Goal: Task Accomplishment & Management: Manage account settings

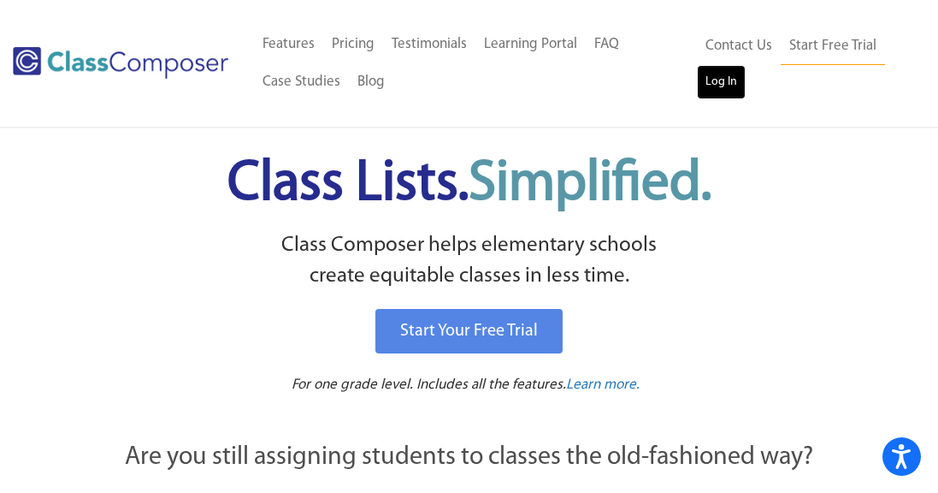
click at [723, 79] on link "Log In" at bounding box center [721, 82] width 49 height 34
click at [717, 79] on link "Log In" at bounding box center [721, 82] width 49 height 34
click at [725, 80] on link "Log In" at bounding box center [721, 82] width 49 height 34
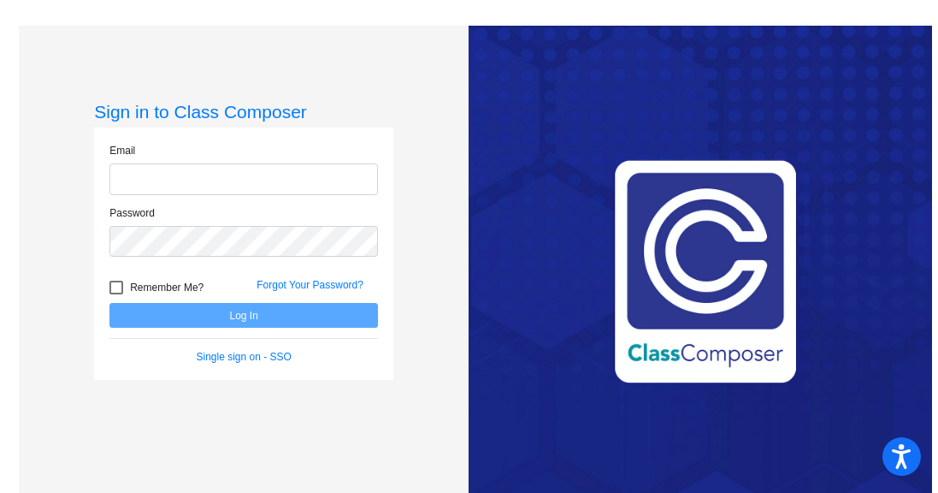
click at [259, 176] on input "email" at bounding box center [243, 179] width 269 height 32
type input "adespars@lgusd.org"
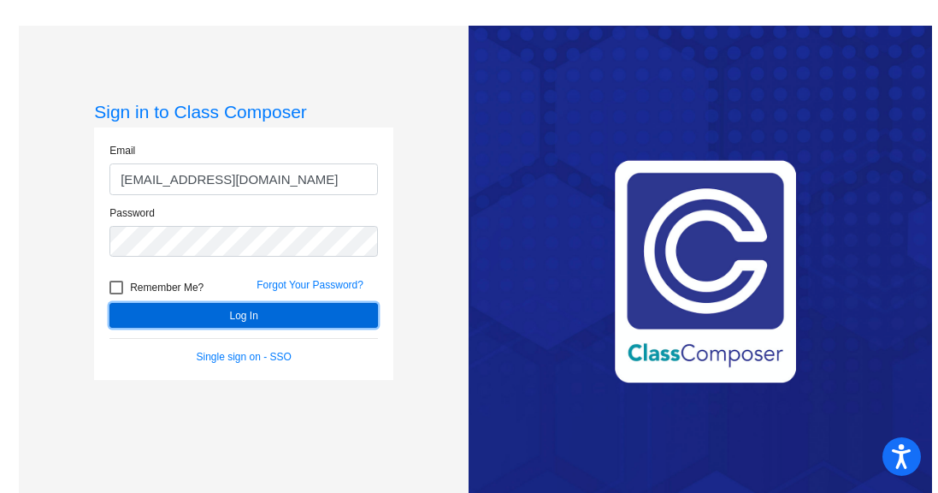
click at [253, 317] on button "Log In" at bounding box center [243, 315] width 269 height 25
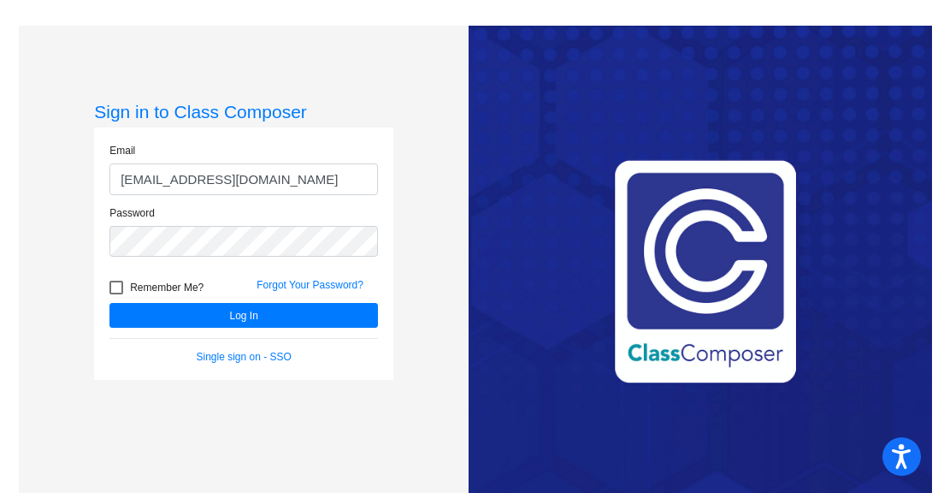
click at [436, 216] on div "Sign in to Class Composer Email [EMAIL_ADDRESS][DOMAIN_NAME] Password Remember …" at bounding box center [244, 272] width 451 height 493
click at [54, 231] on div "Sign in to Class Composer Email [EMAIL_ADDRESS][DOMAIN_NAME] Password Remember …" at bounding box center [244, 272] width 451 height 493
click at [109, 303] on button "Log In" at bounding box center [243, 315] width 269 height 25
click at [301, 286] on link "Forgot Your Password?" at bounding box center [310, 285] width 107 height 12
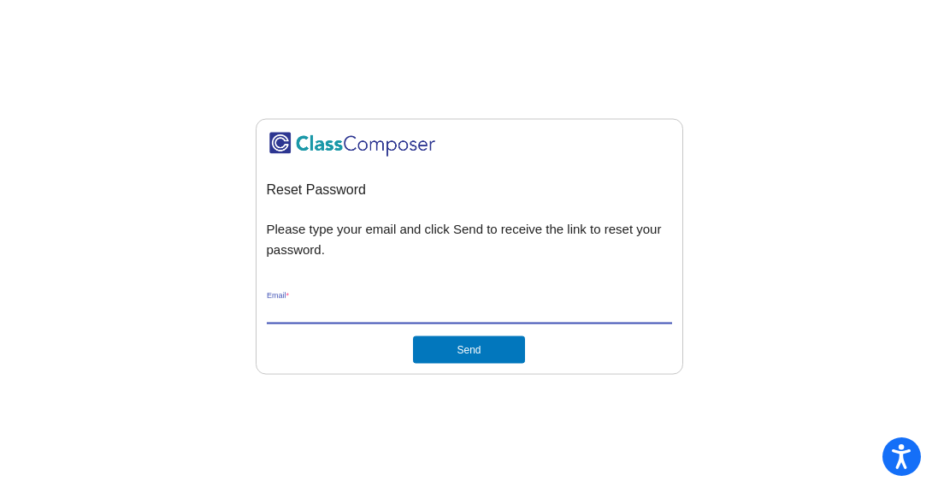
click at [298, 311] on input "Email *" at bounding box center [469, 310] width 405 height 15
type input "adespars@lgusd.org"
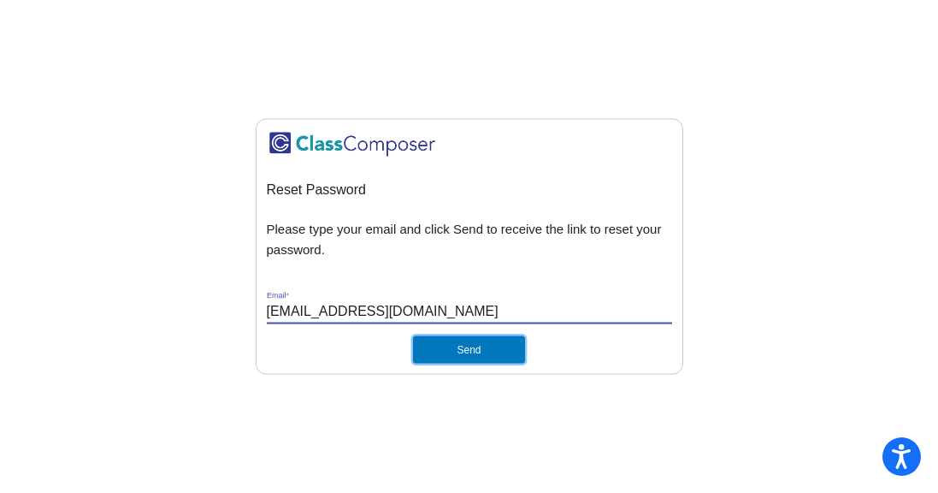
click at [461, 350] on button "Send" at bounding box center [468, 348] width 111 height 27
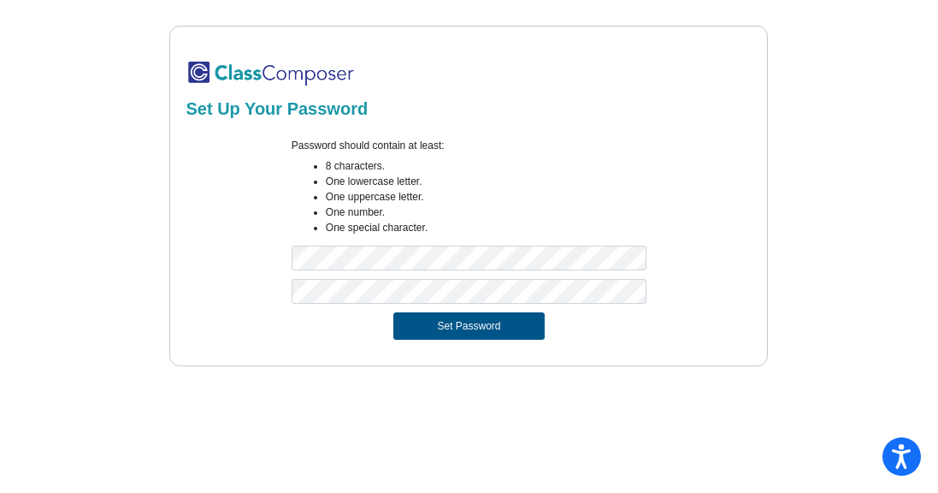
click at [470, 325] on button "Set Password" at bounding box center [468, 325] width 151 height 27
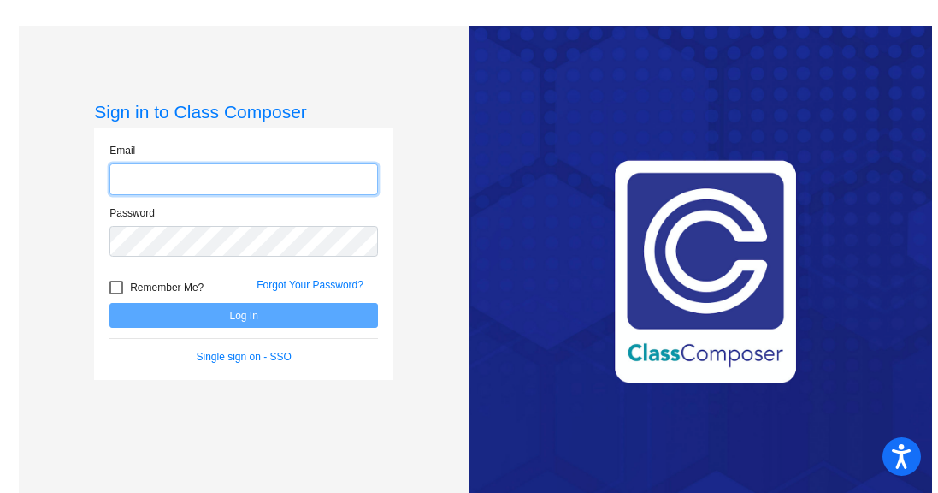
click at [195, 180] on input "email" at bounding box center [243, 179] width 269 height 32
type input "adespars@lgusd.org"
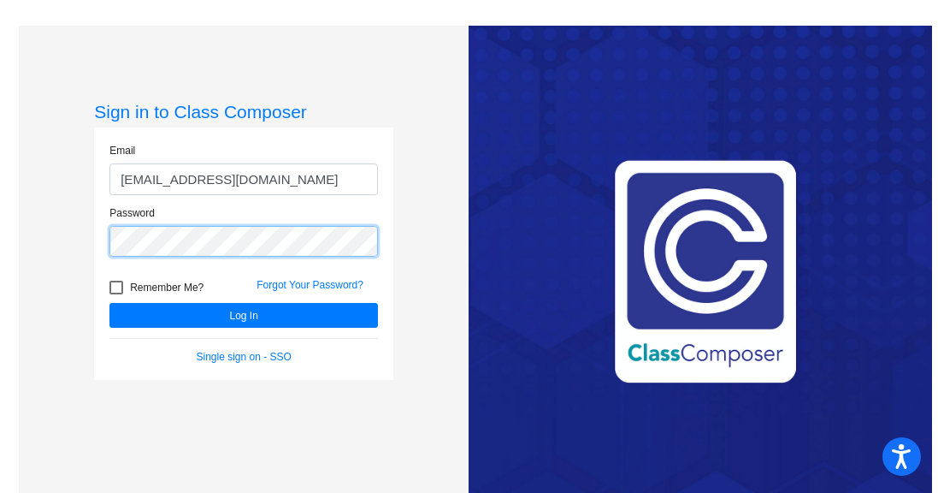
click at [67, 236] on div "Sign in to Class Composer Email adespars@lgusd.org Password Remember Me? Forgot…" at bounding box center [244, 272] width 451 height 493
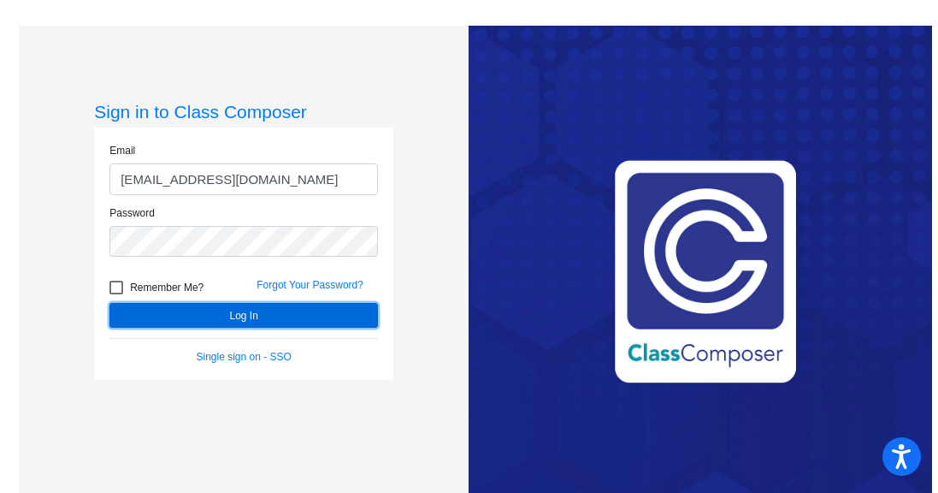
click at [233, 319] on button "Log In" at bounding box center [243, 315] width 269 height 25
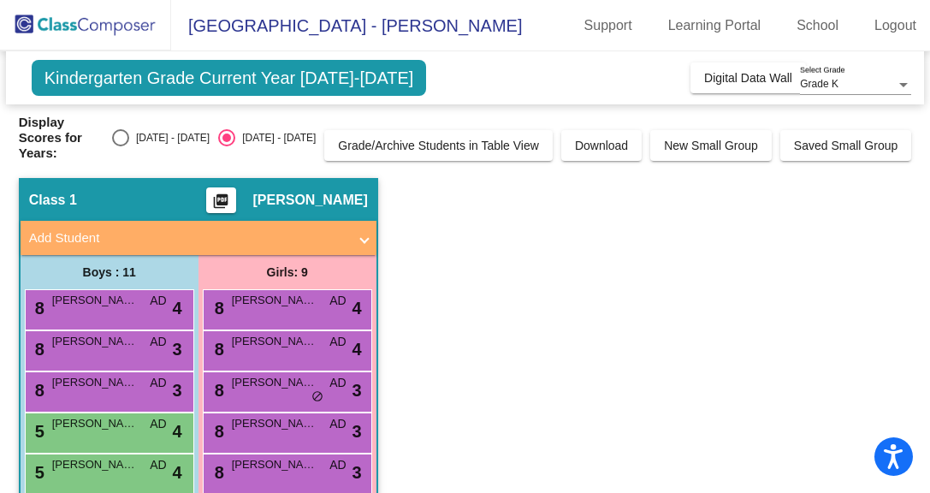
click at [222, 133] on div "Select an option" at bounding box center [226, 137] width 9 height 9
click at [226, 146] on input "[DATE] - [DATE]" at bounding box center [226, 146] width 1 height 1
